Goal: Information Seeking & Learning: Check status

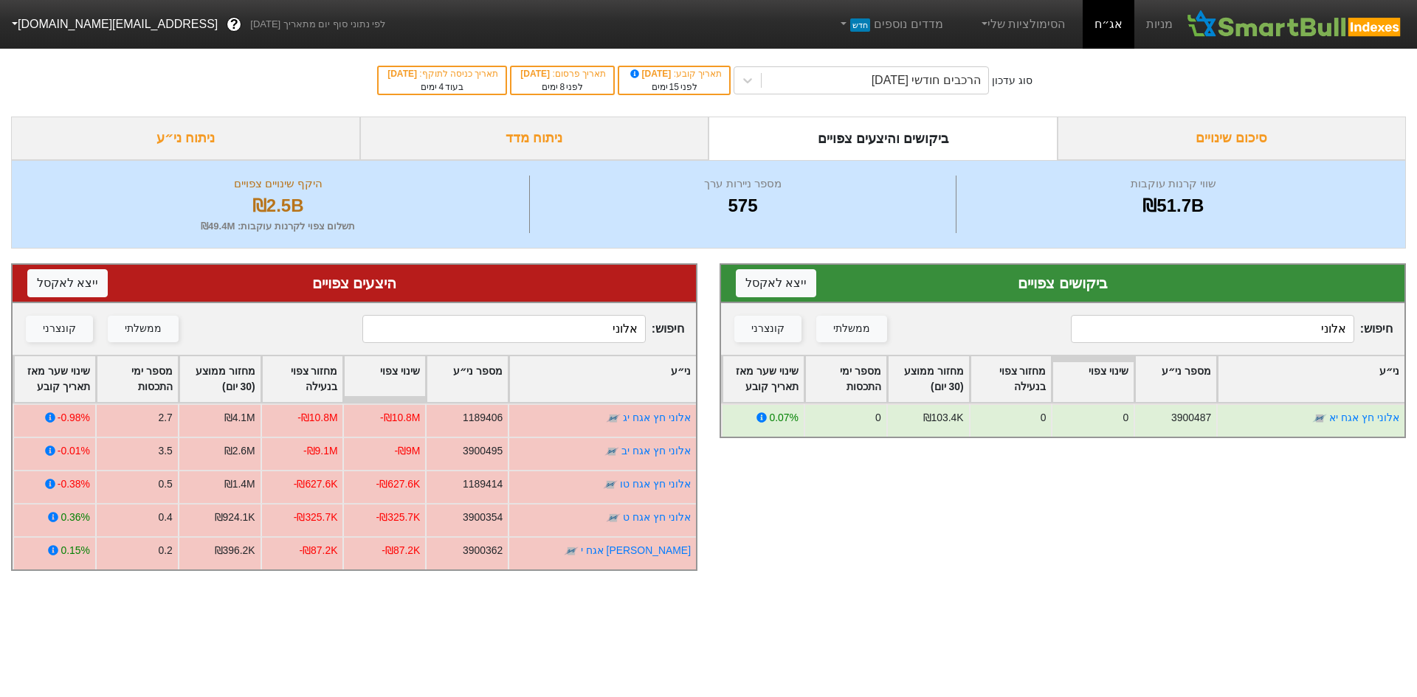
click at [1239, 331] on input "אלוני" at bounding box center [1212, 329] width 283 height 28
click at [934, 86] on div "הרכבים חודשי [DATE]" at bounding box center [925, 81] width 109 height 18
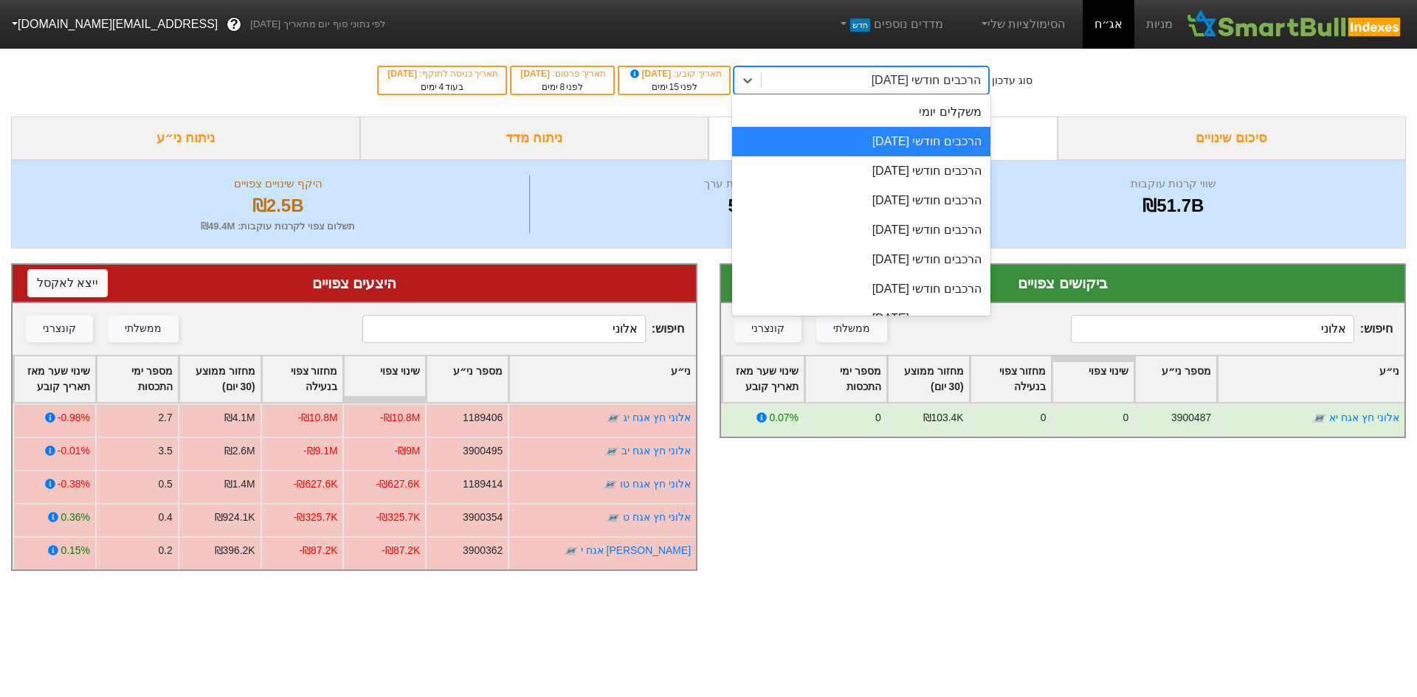
click at [961, 116] on div "משקלים יומי" at bounding box center [861, 112] width 258 height 30
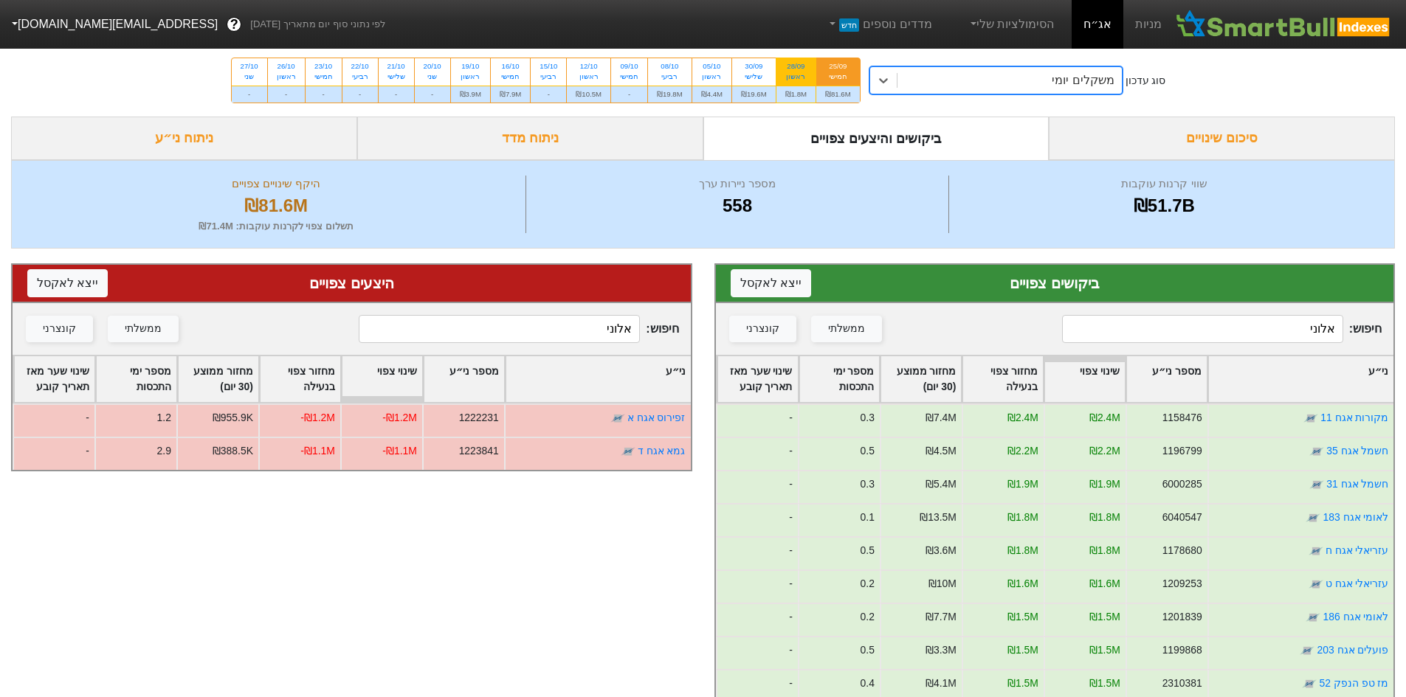
click at [795, 75] on div "ראשון" at bounding box center [795, 77] width 21 height 10
click at [795, 68] on input "28/09 ראשון ₪1.8M" at bounding box center [791, 63] width 10 height 10
radio input "true"
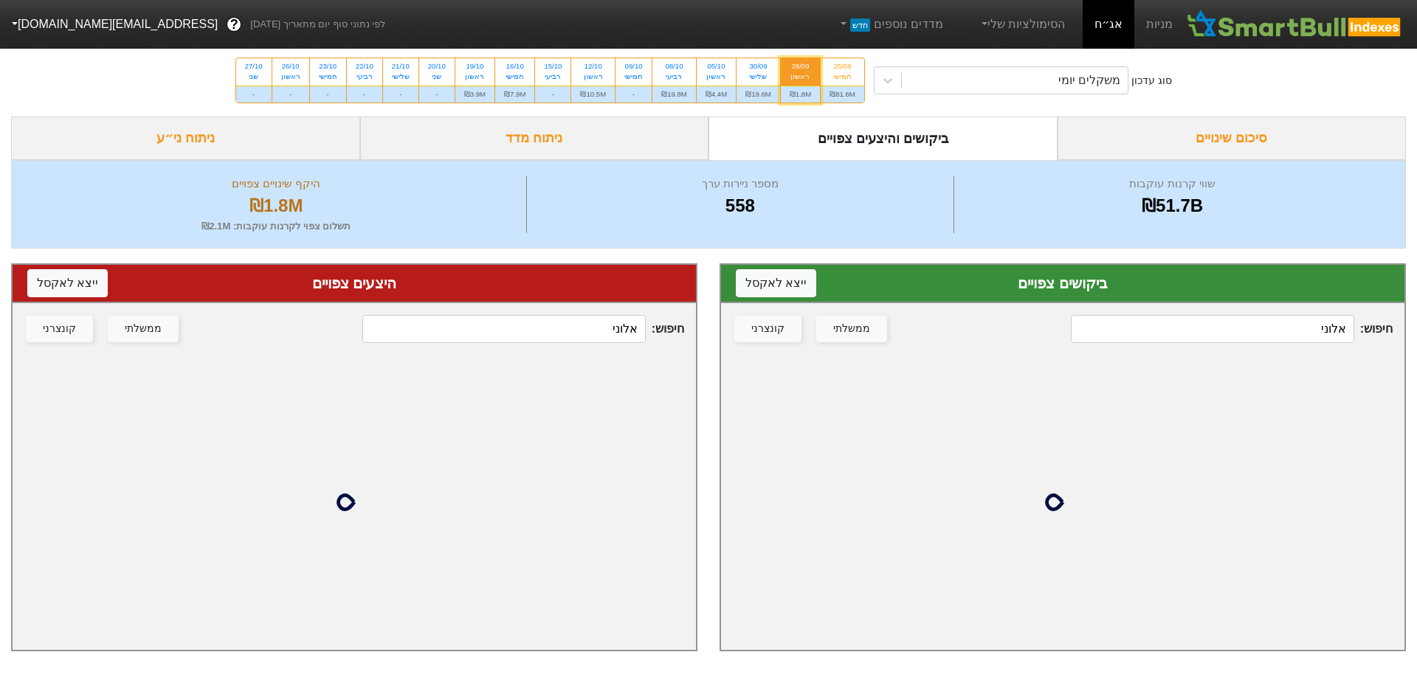
click at [1268, 332] on input "אלוני" at bounding box center [1212, 329] width 283 height 28
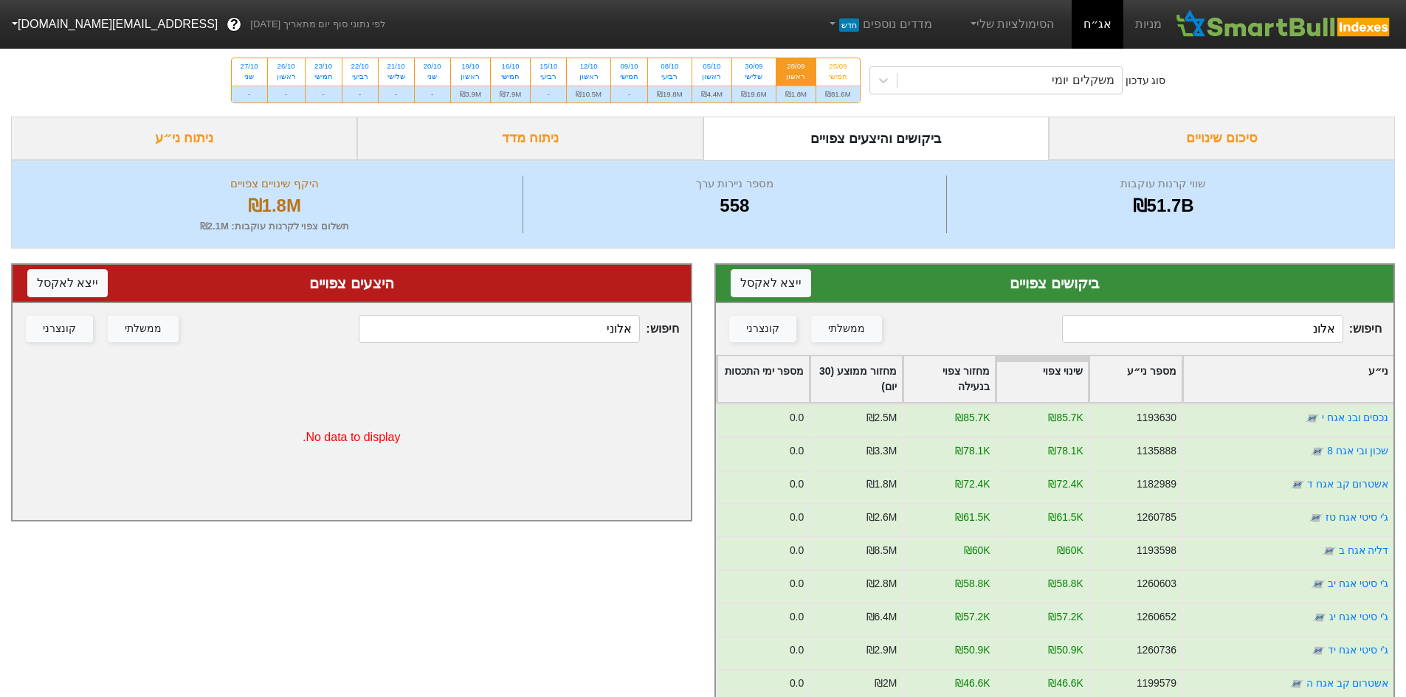
type input "אלוני"
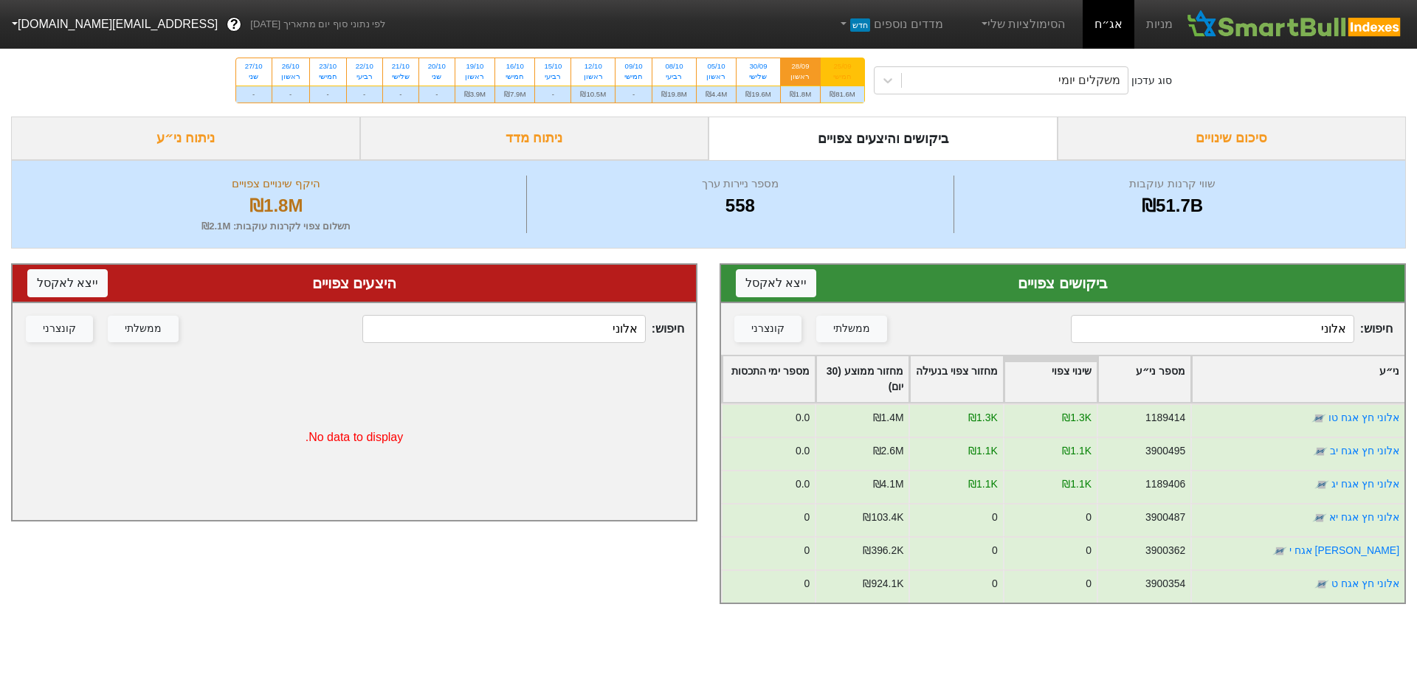
click at [840, 68] on div "25/09" at bounding box center [842, 66] width 26 height 10
click at [840, 68] on input "25/09 חמישי ₪81.6M" at bounding box center [837, 63] width 10 height 10
radio input "true"
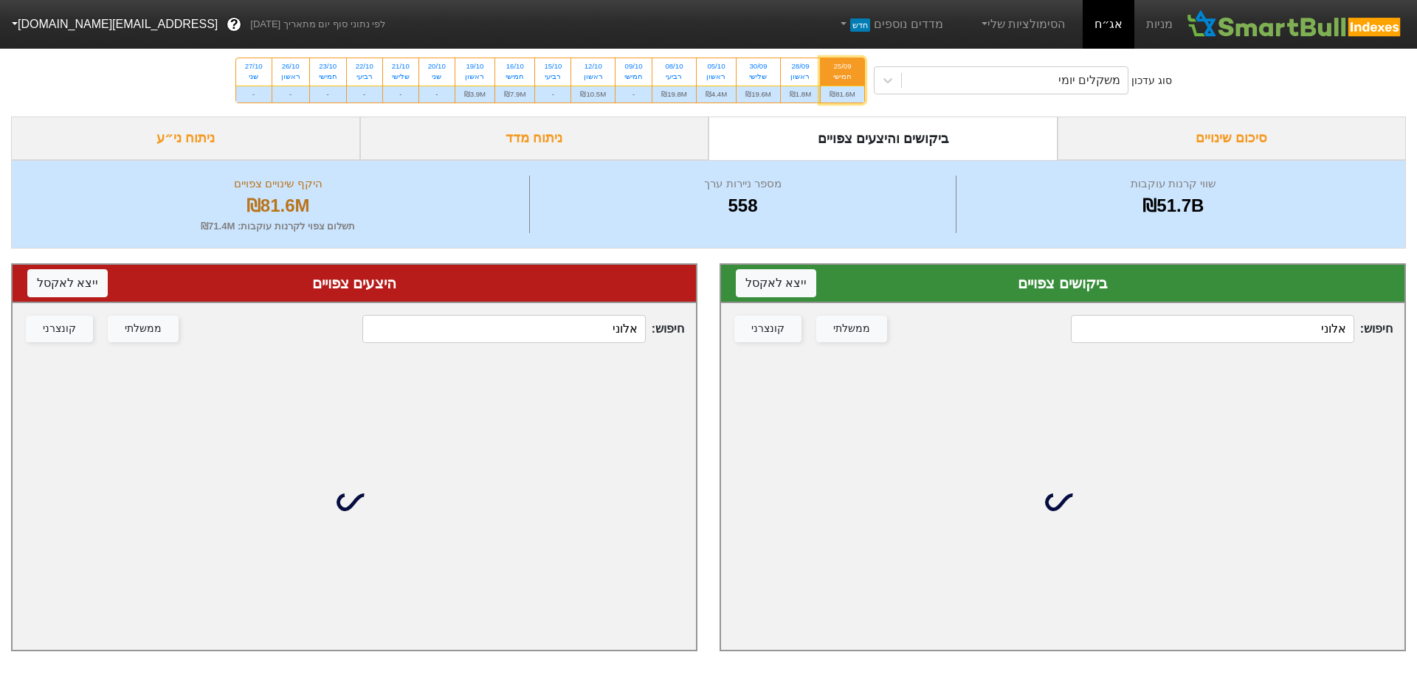
click at [1253, 345] on div "חיפוש : אלוני ממשלתי קונצרני" at bounding box center [1062, 329] width 683 height 52
click at [1254, 340] on input "אלוני" at bounding box center [1212, 329] width 283 height 28
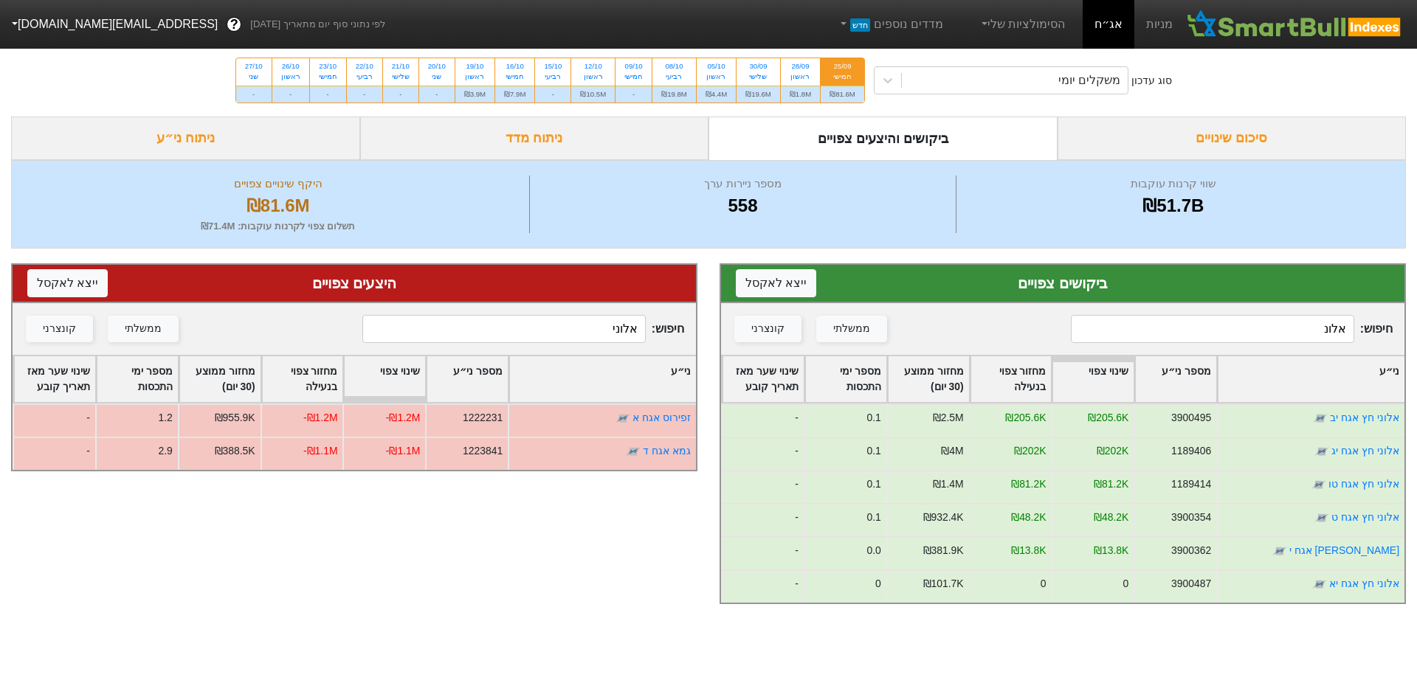
type input "אלוני"
click at [1081, 68] on div "משקלים יומי" at bounding box center [1015, 80] width 227 height 27
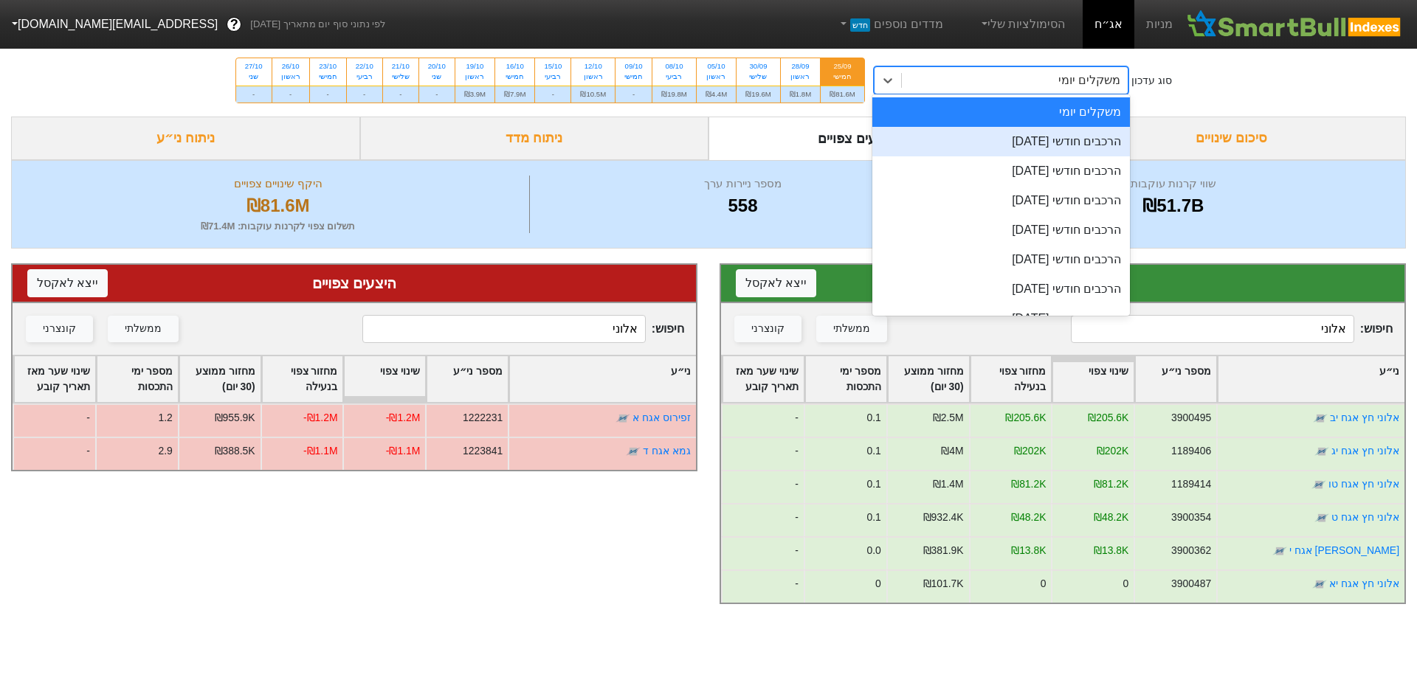
click at [1080, 139] on div "הרכבים חודשי [DATE]" at bounding box center [1001, 142] width 258 height 30
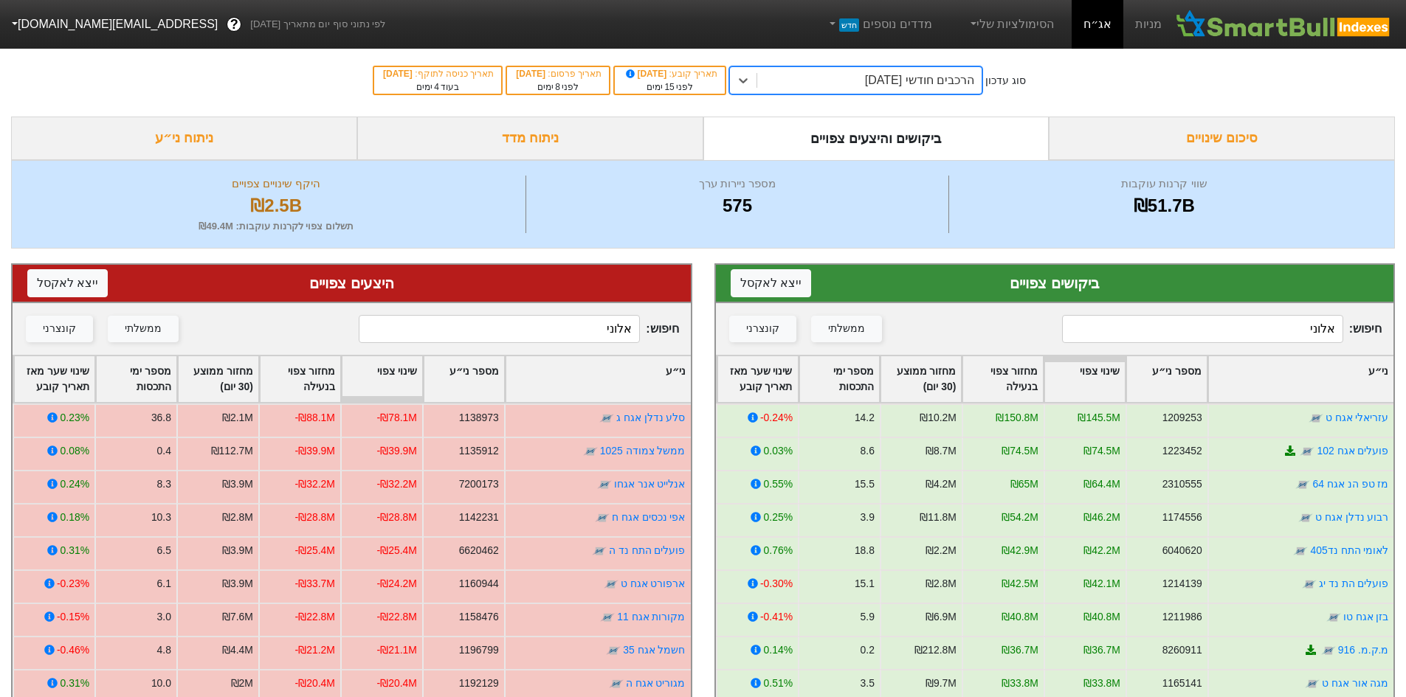
click at [564, 314] on div "חיפוש : אלוני ממשלתי קונצרני" at bounding box center [352, 329] width 678 height 52
click at [562, 320] on input "אלוני" at bounding box center [499, 329] width 281 height 28
type input "אלוני"
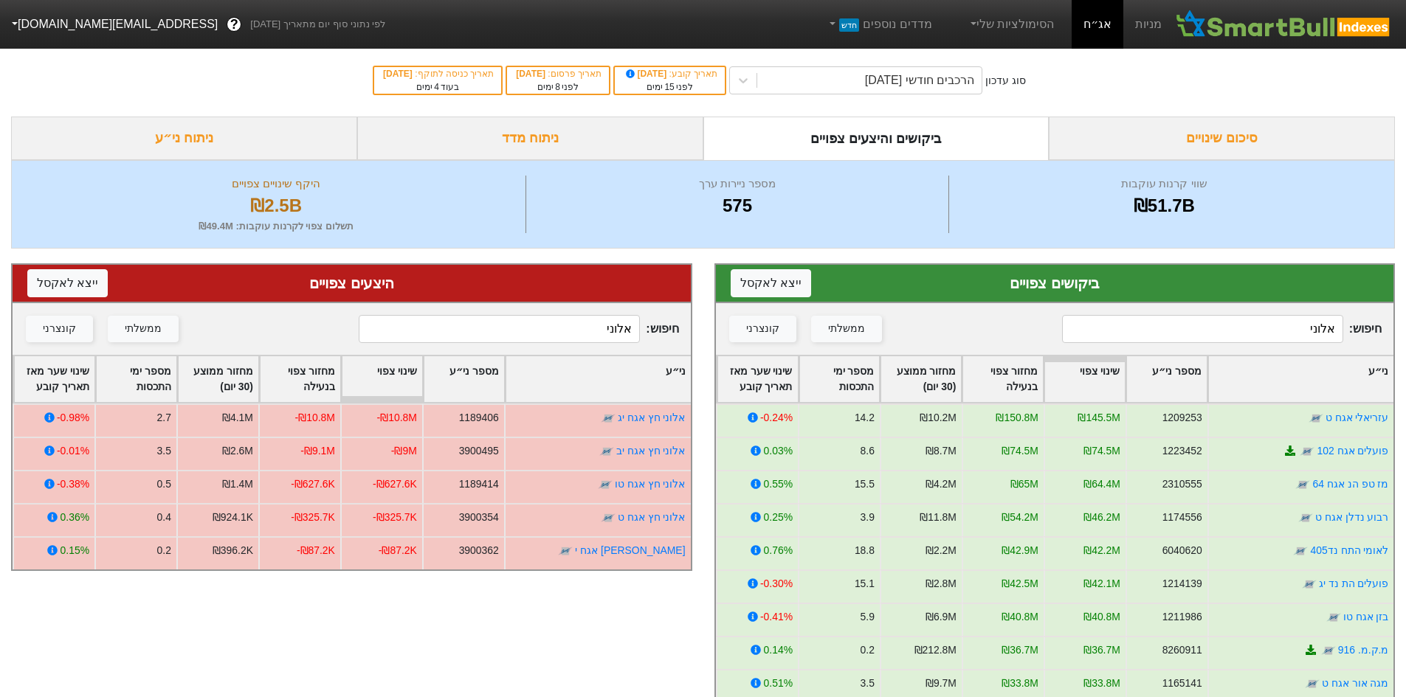
click at [1245, 335] on input "אלוני" at bounding box center [1202, 329] width 281 height 28
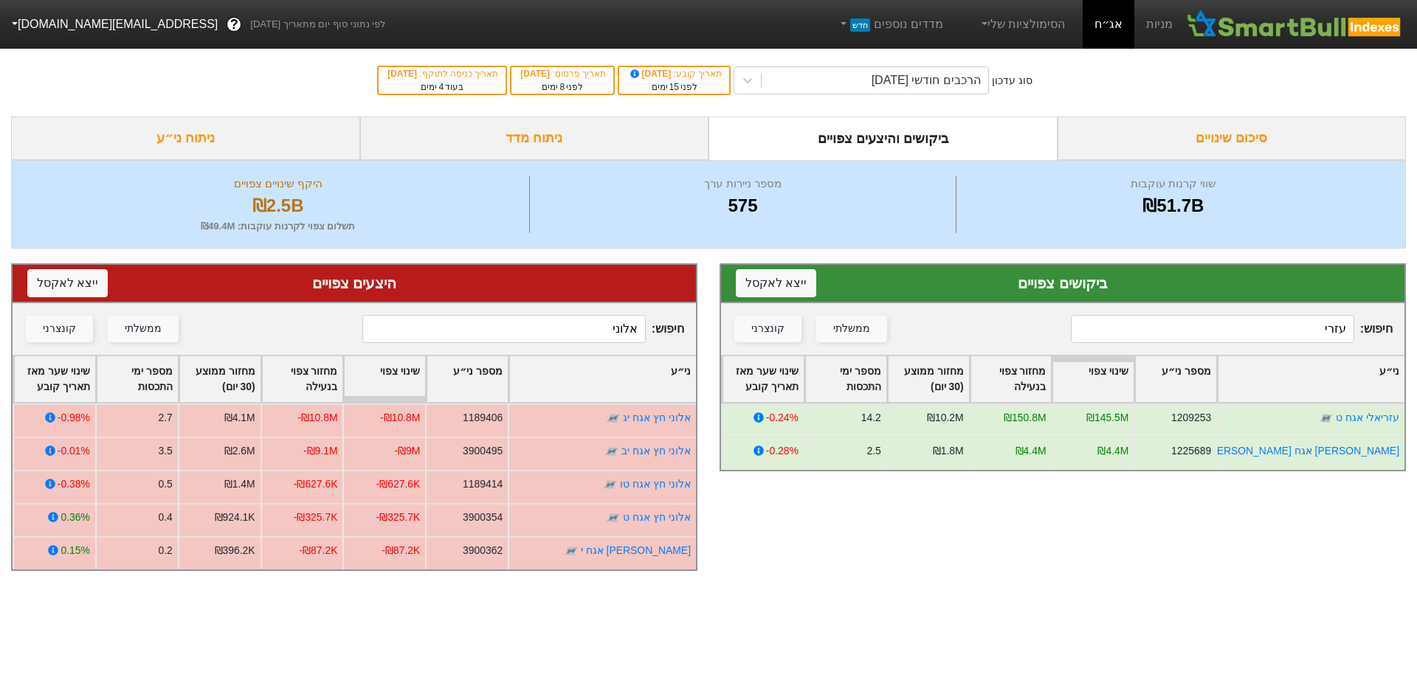
type input "עזרי"
click at [629, 334] on input "אלוני" at bounding box center [503, 329] width 283 height 28
type input "עזרי"
